Goal: Task Accomplishment & Management: Manage account settings

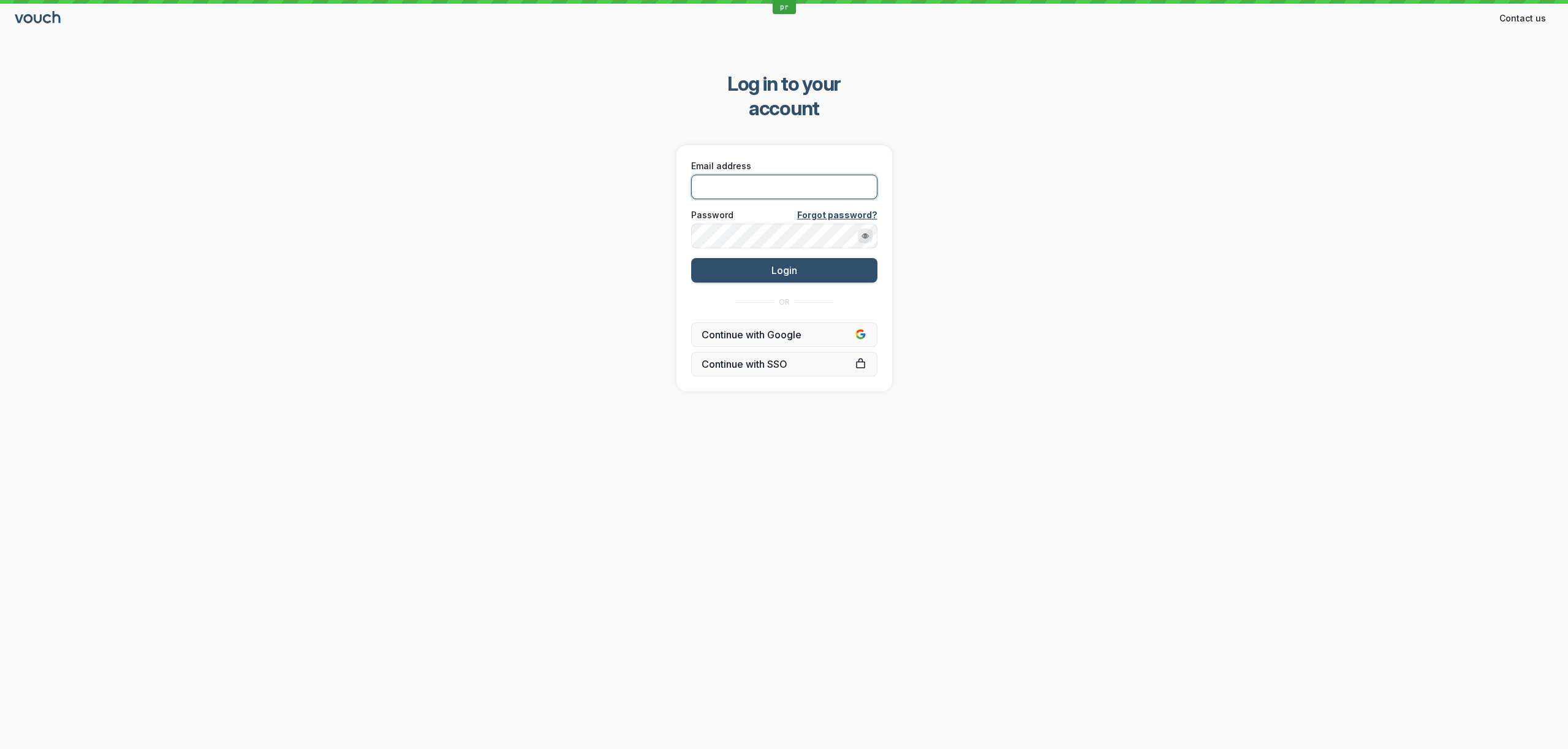
click at [783, 175] on input "Email address" at bounding box center [784, 187] width 186 height 25
paste input "[PERSON_NAME][EMAIL_ADDRESS][DOMAIN_NAME]"
type input "[PERSON_NAME][EMAIL_ADDRESS][DOMAIN_NAME]"
click at [535, 228] on div "Log in to your account Email address [PERSON_NAME][EMAIL_ADDRESS][DOMAIN_NAME] …" at bounding box center [784, 231] width 1568 height 359
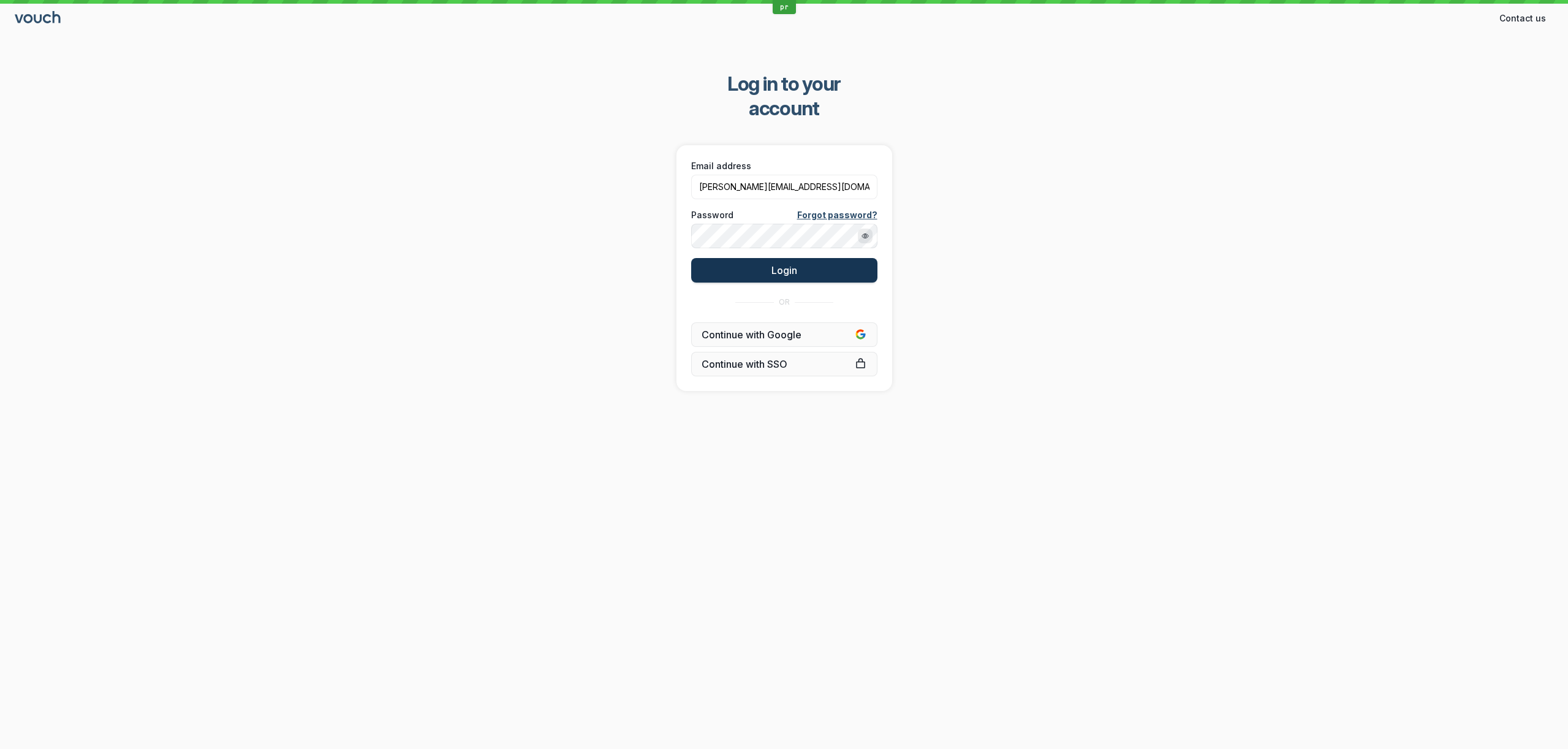
click at [732, 258] on button "Login" at bounding box center [784, 270] width 186 height 25
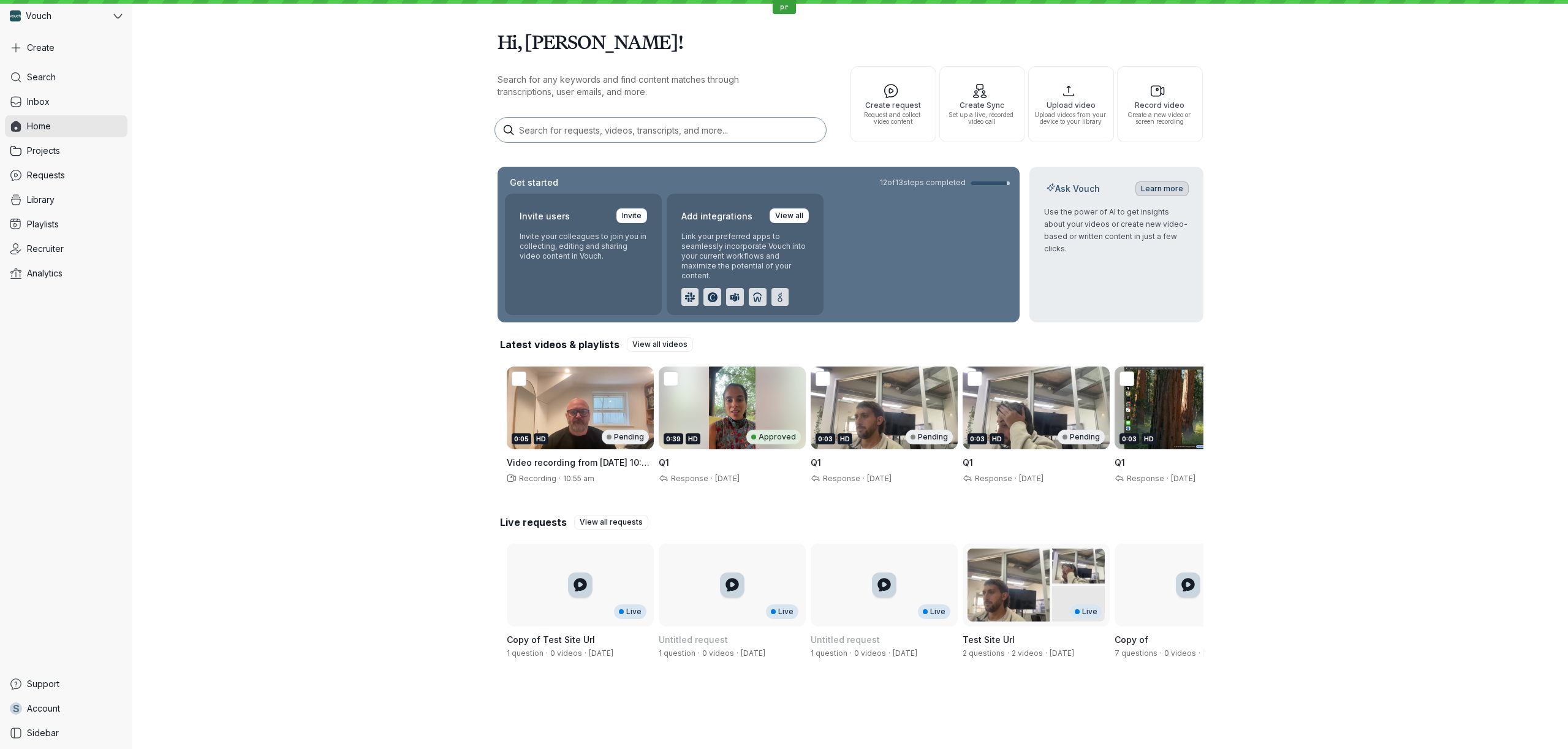
click at [1174, 187] on span "Learn more" at bounding box center [1162, 189] width 42 height 12
